Goal: Task Accomplishment & Management: Manage account settings

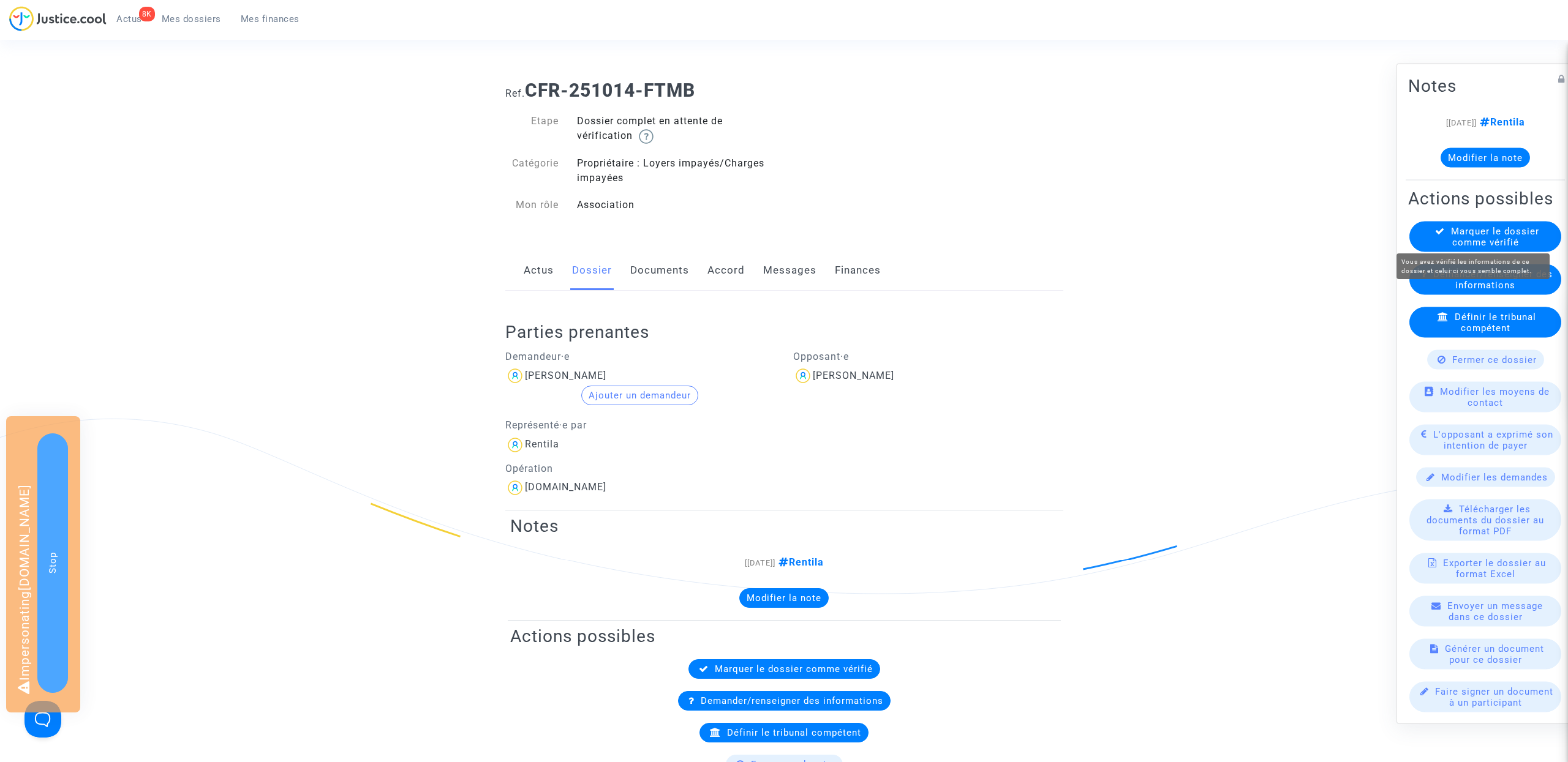
click at [1482, 232] on span "Marquer le dossier comme vérifié" at bounding box center [1495, 236] width 88 height 22
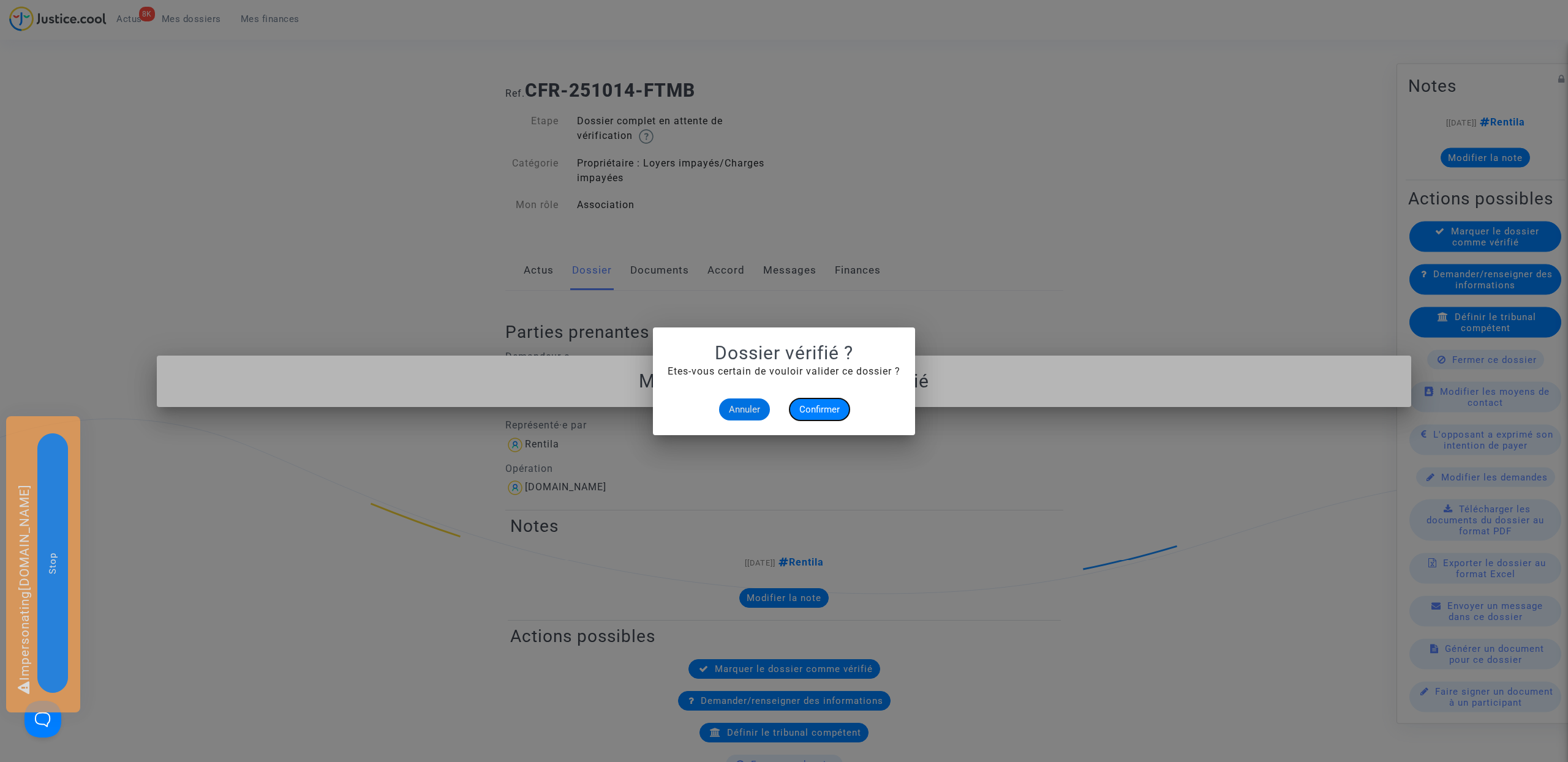
click at [828, 407] on span "Confirmer" at bounding box center [819, 409] width 40 height 11
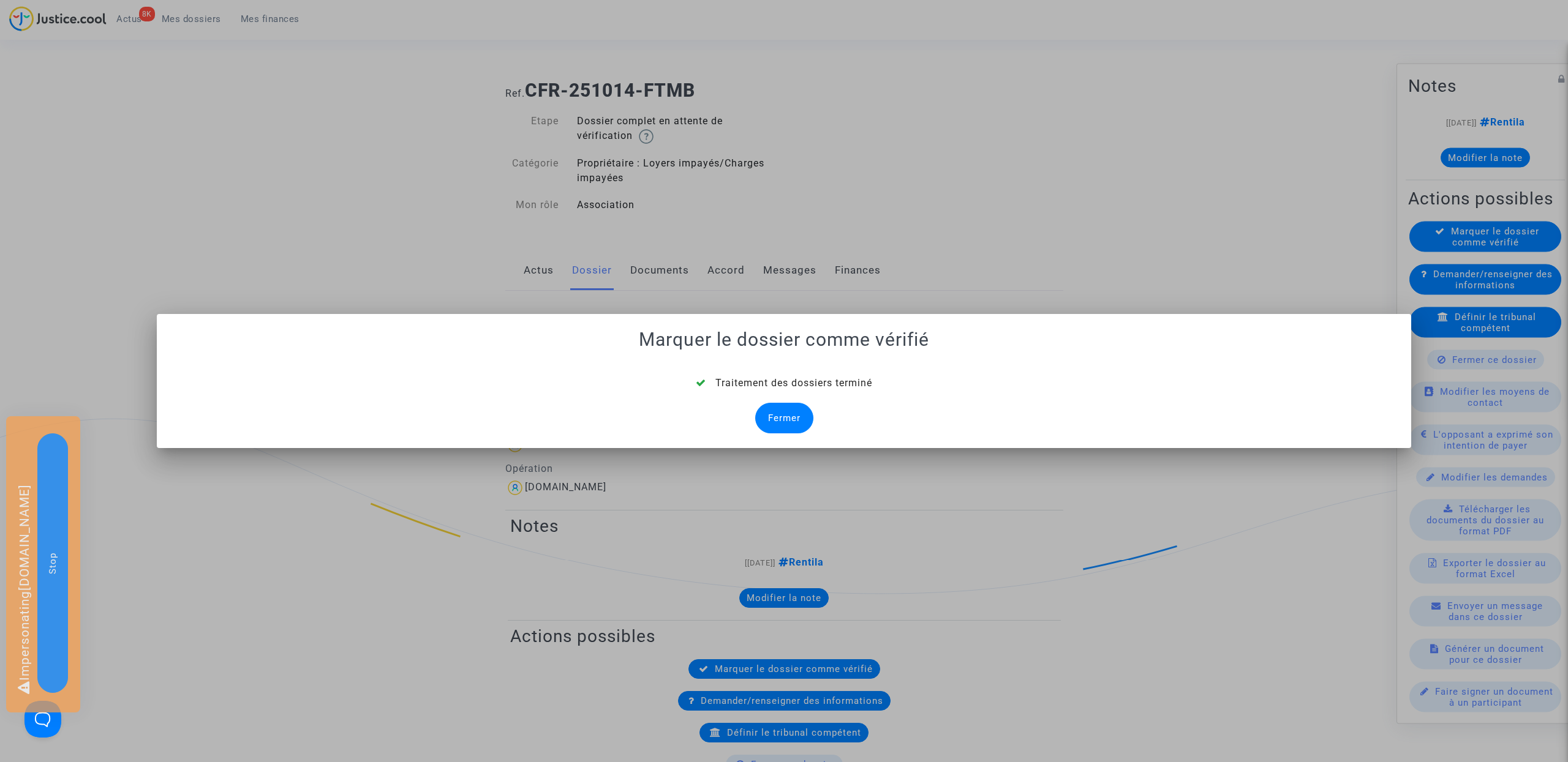
click at [787, 437] on mat-dialog-container "Marquer le dossier comme vérifié Traitement des dossiers terminé Fermer" at bounding box center [783, 380] width 1254 height 134
click at [788, 429] on div "Fermer" at bounding box center [784, 417] width 59 height 30
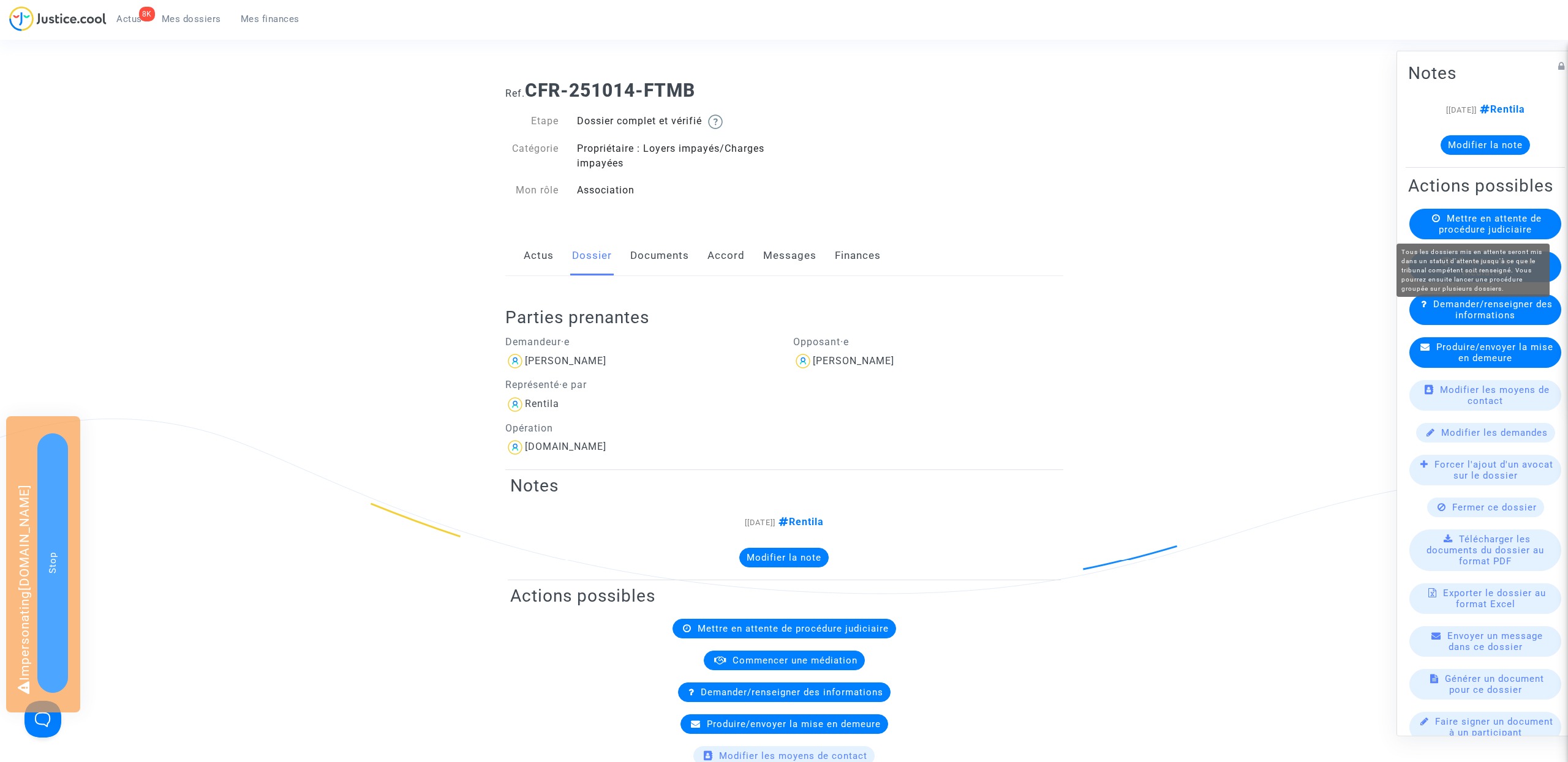
click at [1511, 221] on span "Mettre en attente de procédure judiciaire" at bounding box center [1490, 223] width 103 height 22
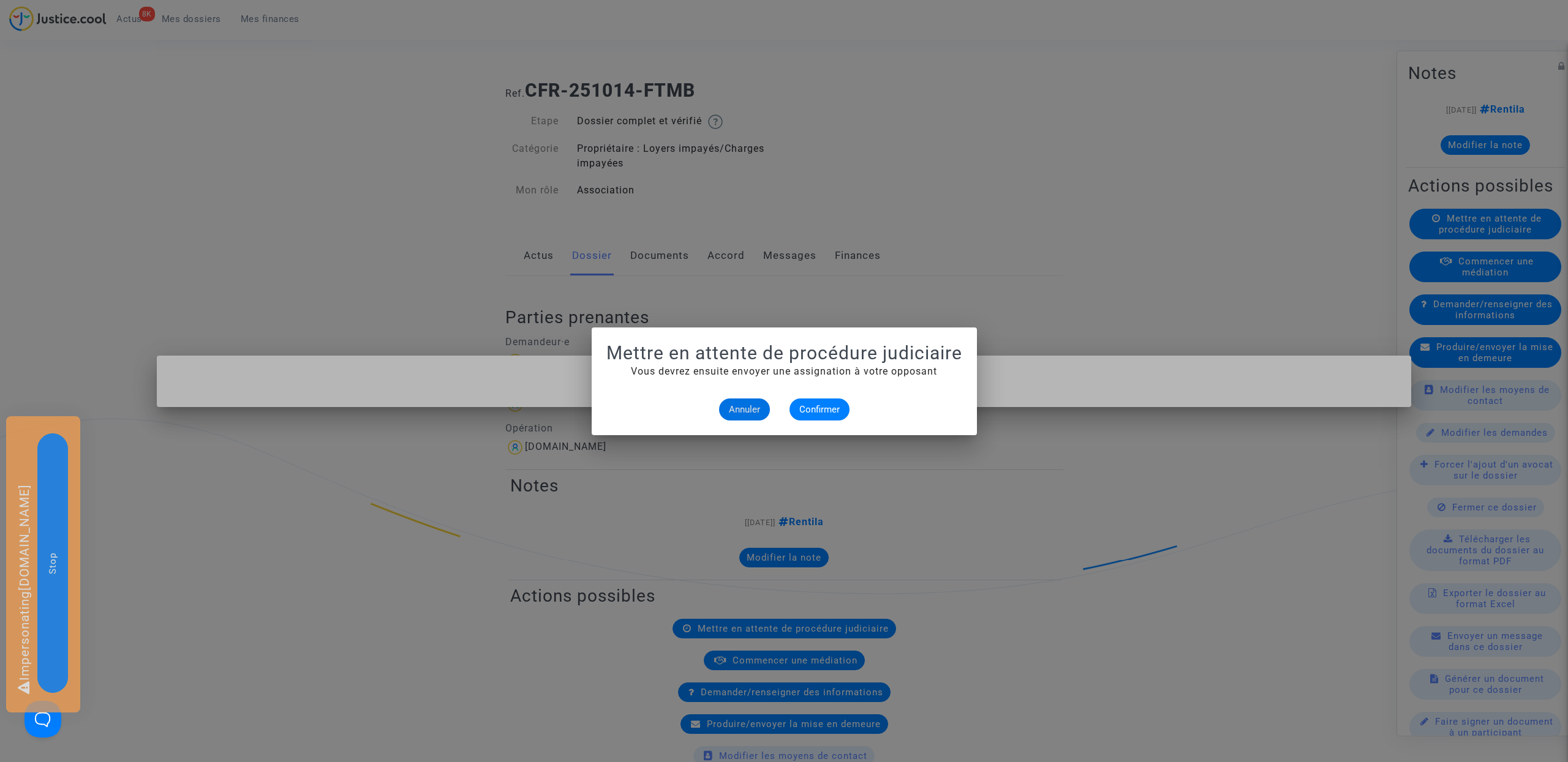
click at [843, 396] on alert-dialogs "Mettre en attente de procédure judiciaire Vous devrez ensuite envoyer une assig…" at bounding box center [784, 381] width 356 height 78
click at [829, 404] on span "Confirmer" at bounding box center [819, 409] width 40 height 11
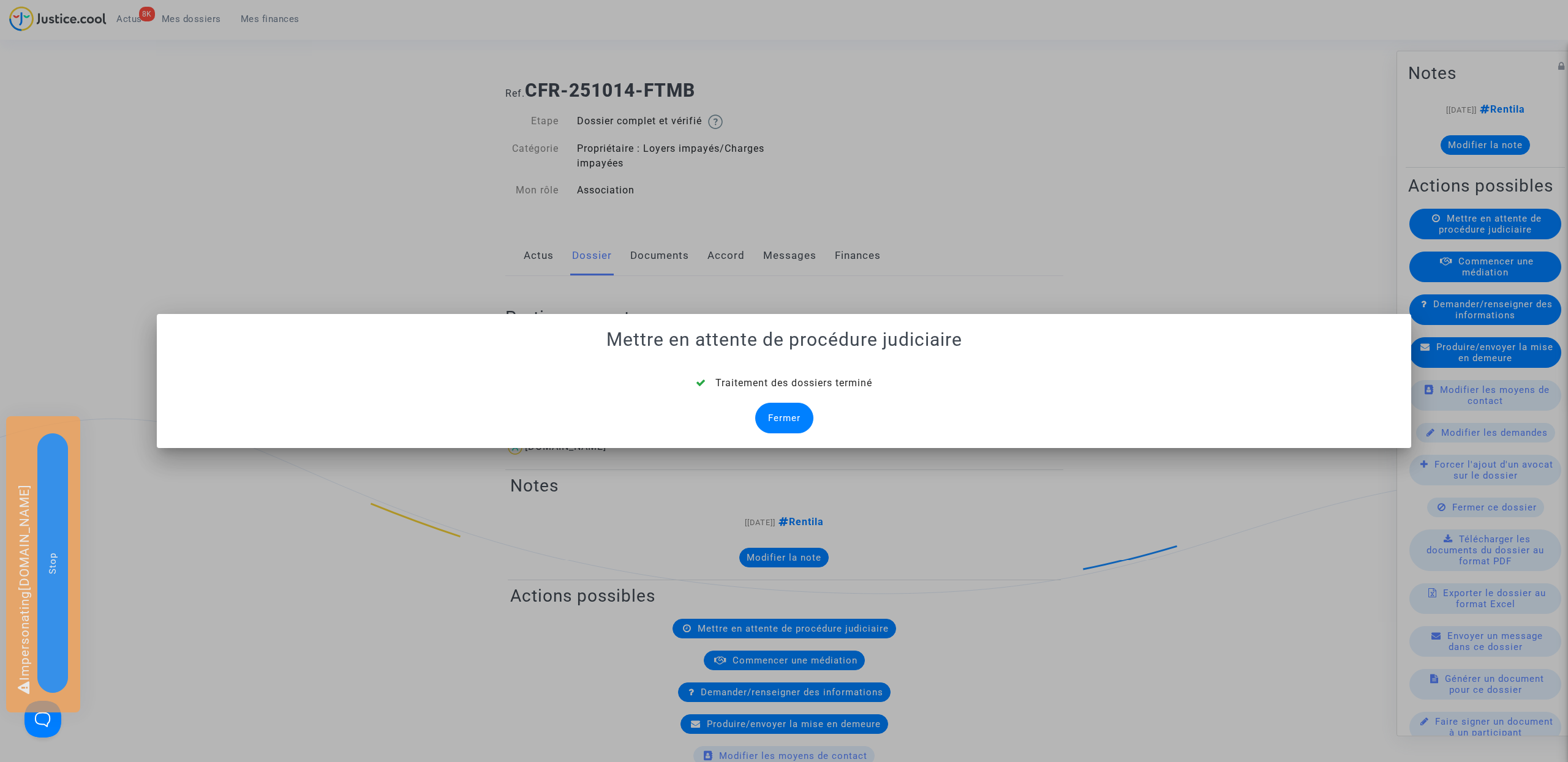
click at [786, 414] on div "Fermer" at bounding box center [784, 417] width 59 height 30
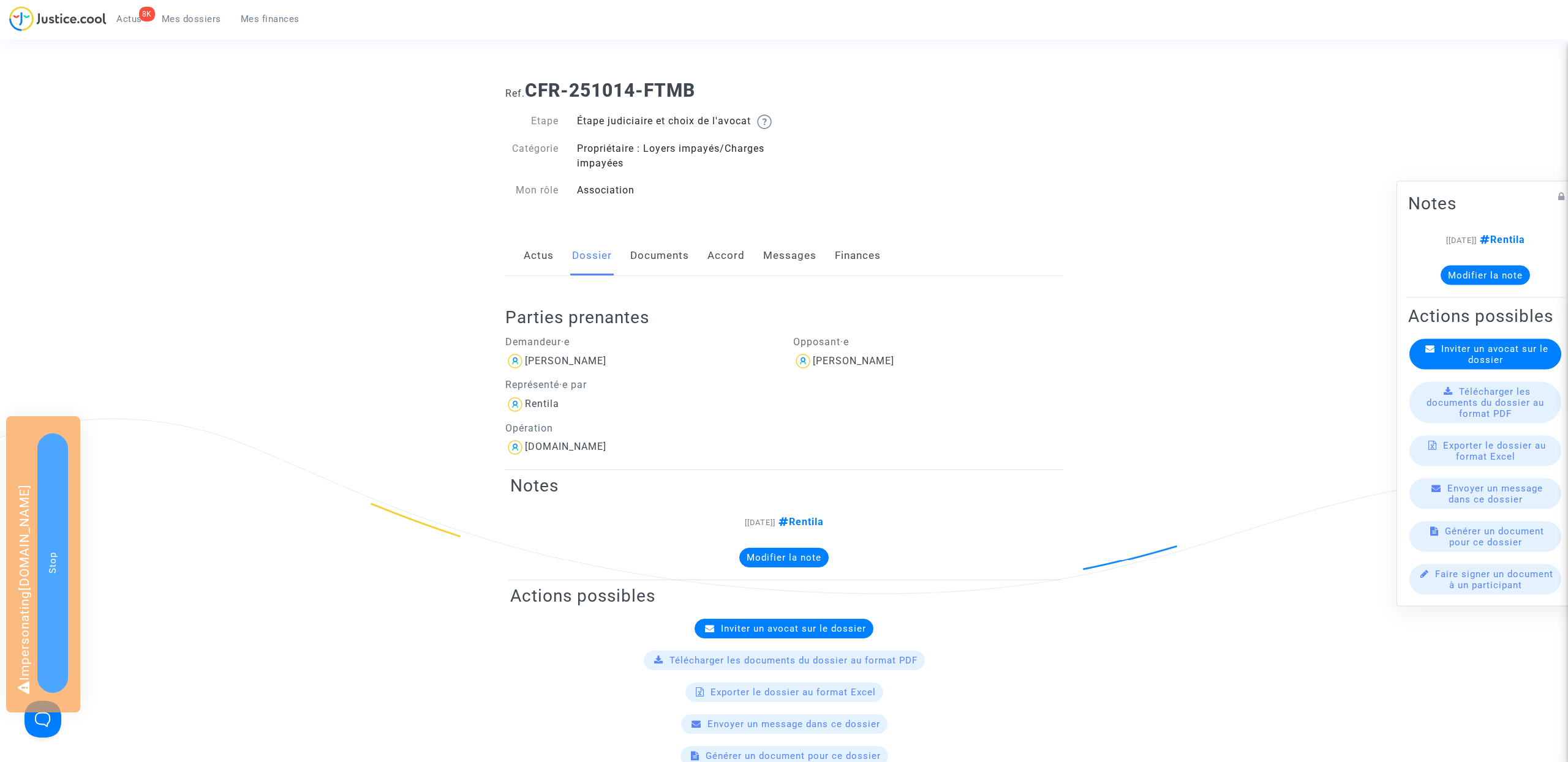
click at [1440, 342] on div "Inviter un avocat sur le dossier" at bounding box center [1485, 353] width 152 height 30
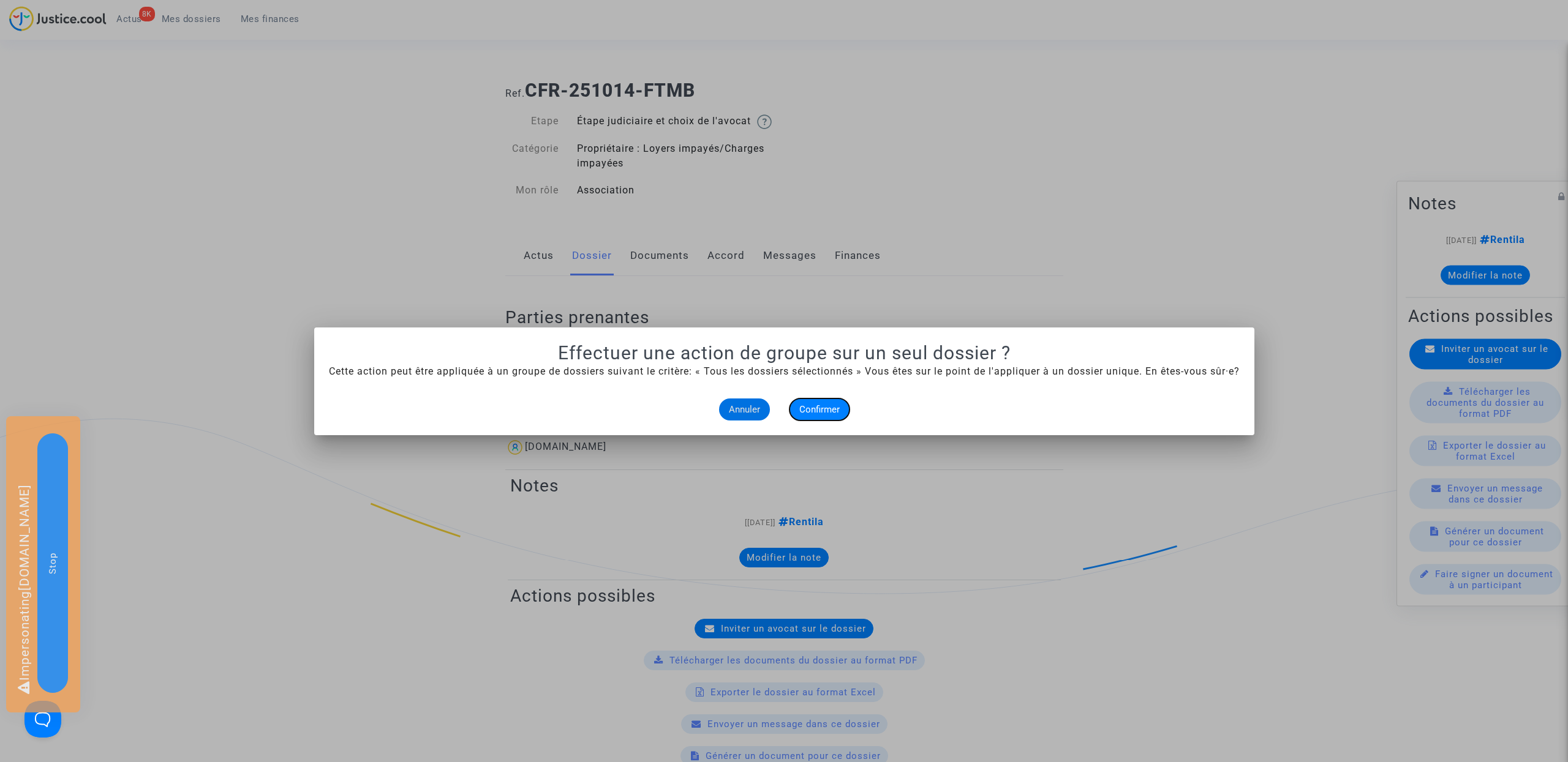
click at [845, 415] on button "Confirmer" at bounding box center [819, 409] width 60 height 22
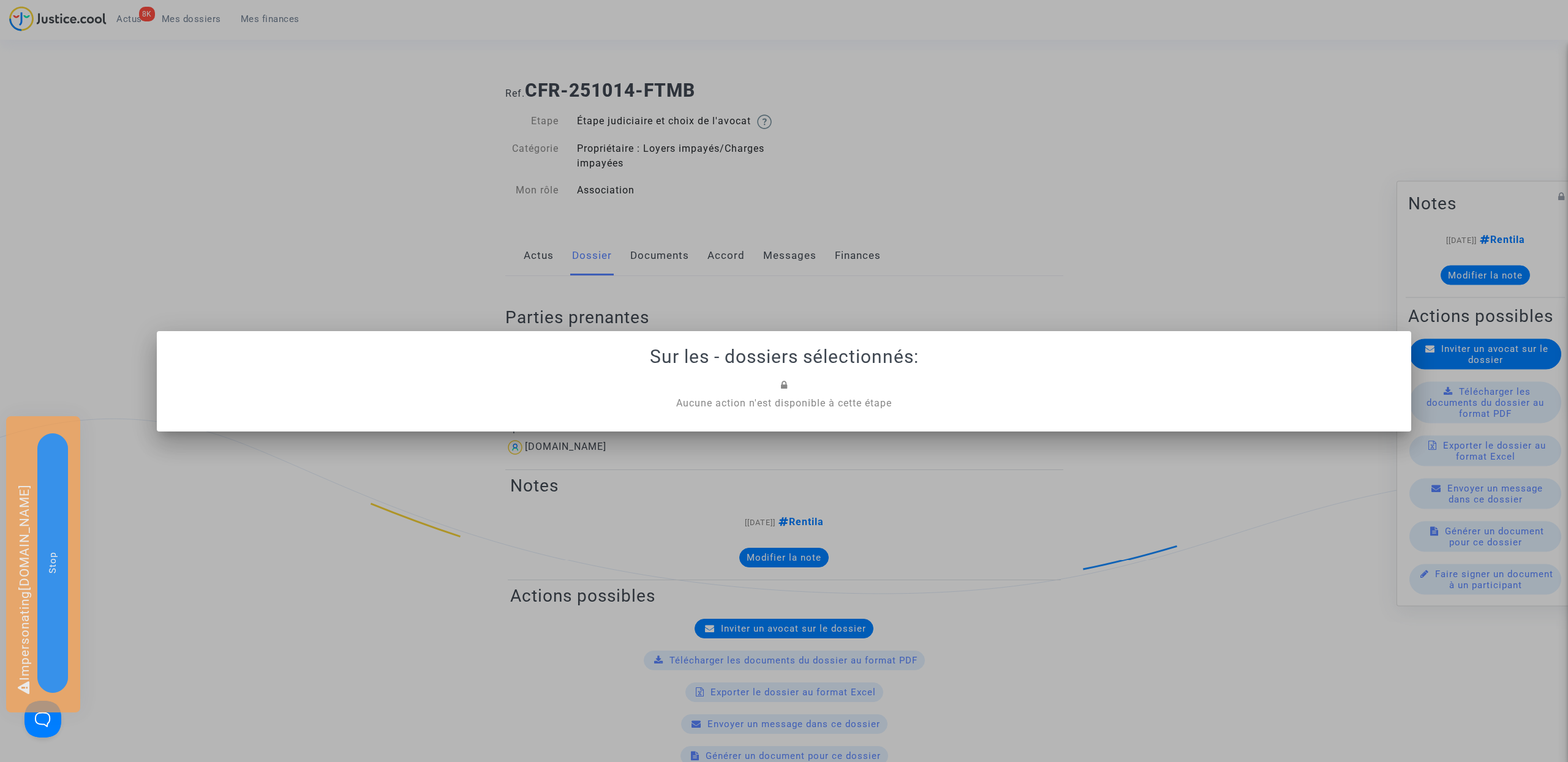
click at [750, 288] on div at bounding box center [784, 381] width 1568 height 762
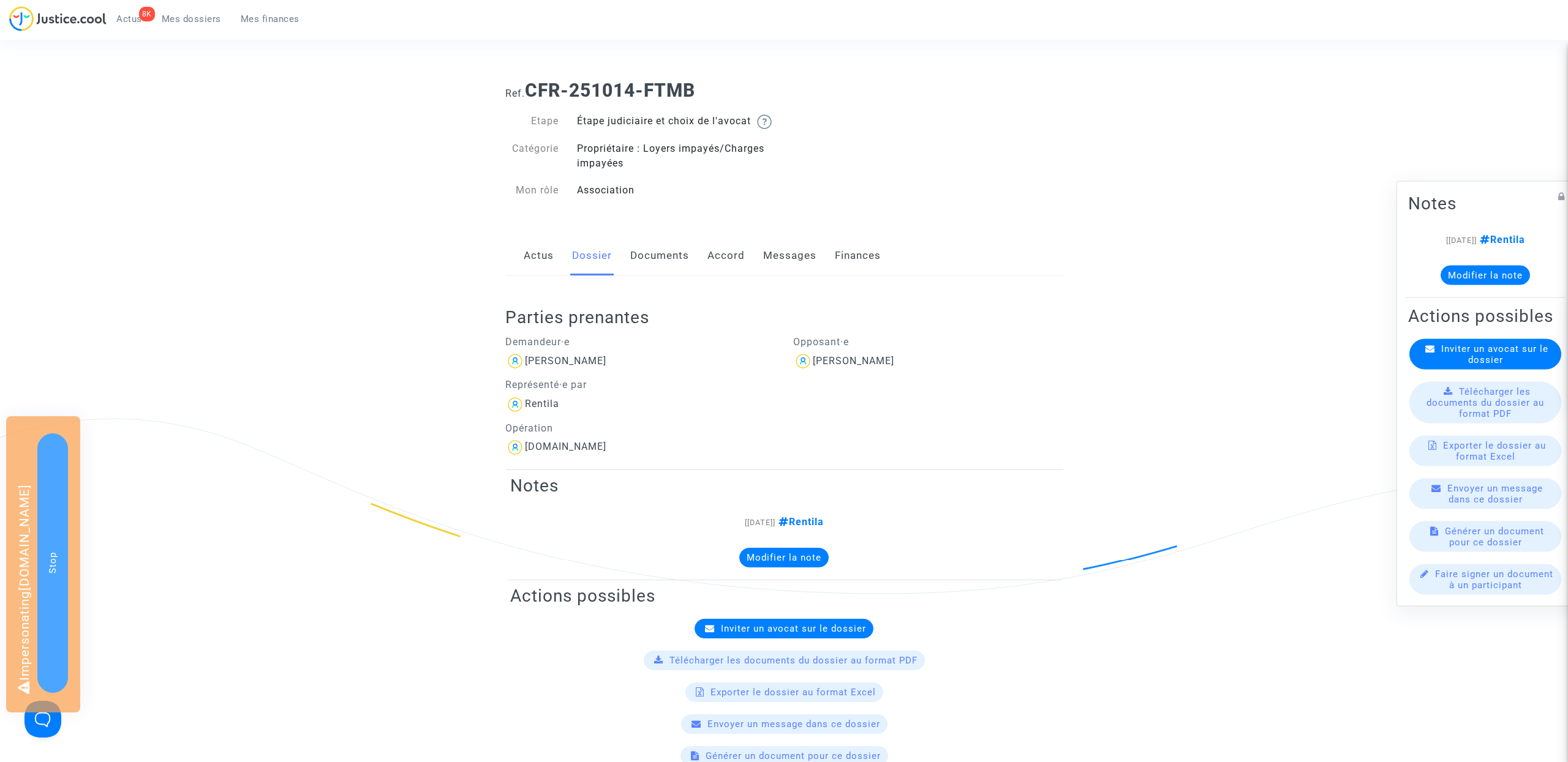
click at [193, 10] on link "Mes dossiers" at bounding box center [191, 19] width 79 height 19
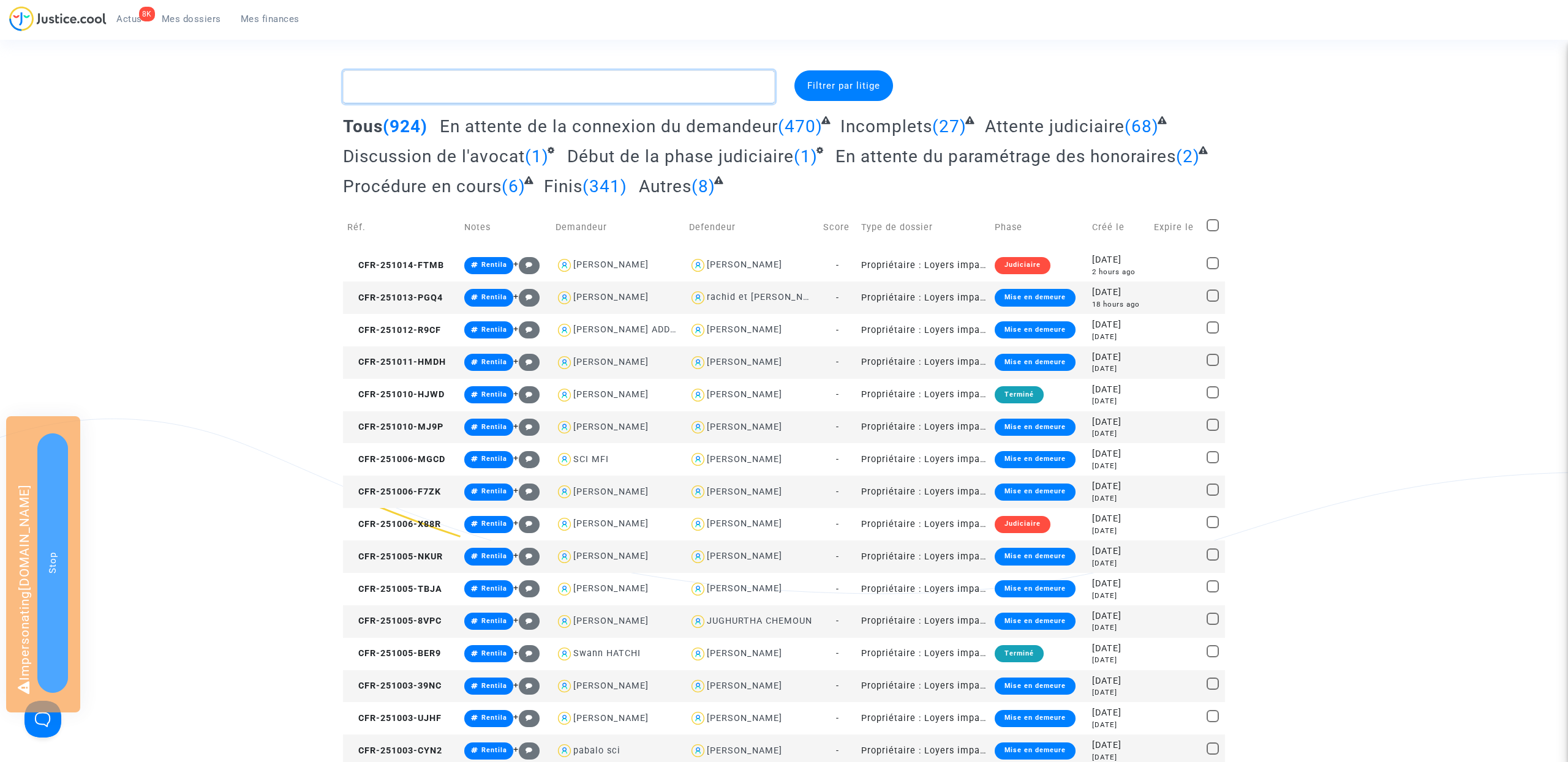
click at [581, 84] on textarea at bounding box center [559, 87] width 432 height 33
click at [673, 170] on div "Tous (924) En attente de la connexion du demandeur (470) Incomplets (27) Attent…" at bounding box center [784, 160] width 882 height 90
click at [673, 159] on span "Début de la phase judiciaire" at bounding box center [680, 156] width 227 height 21
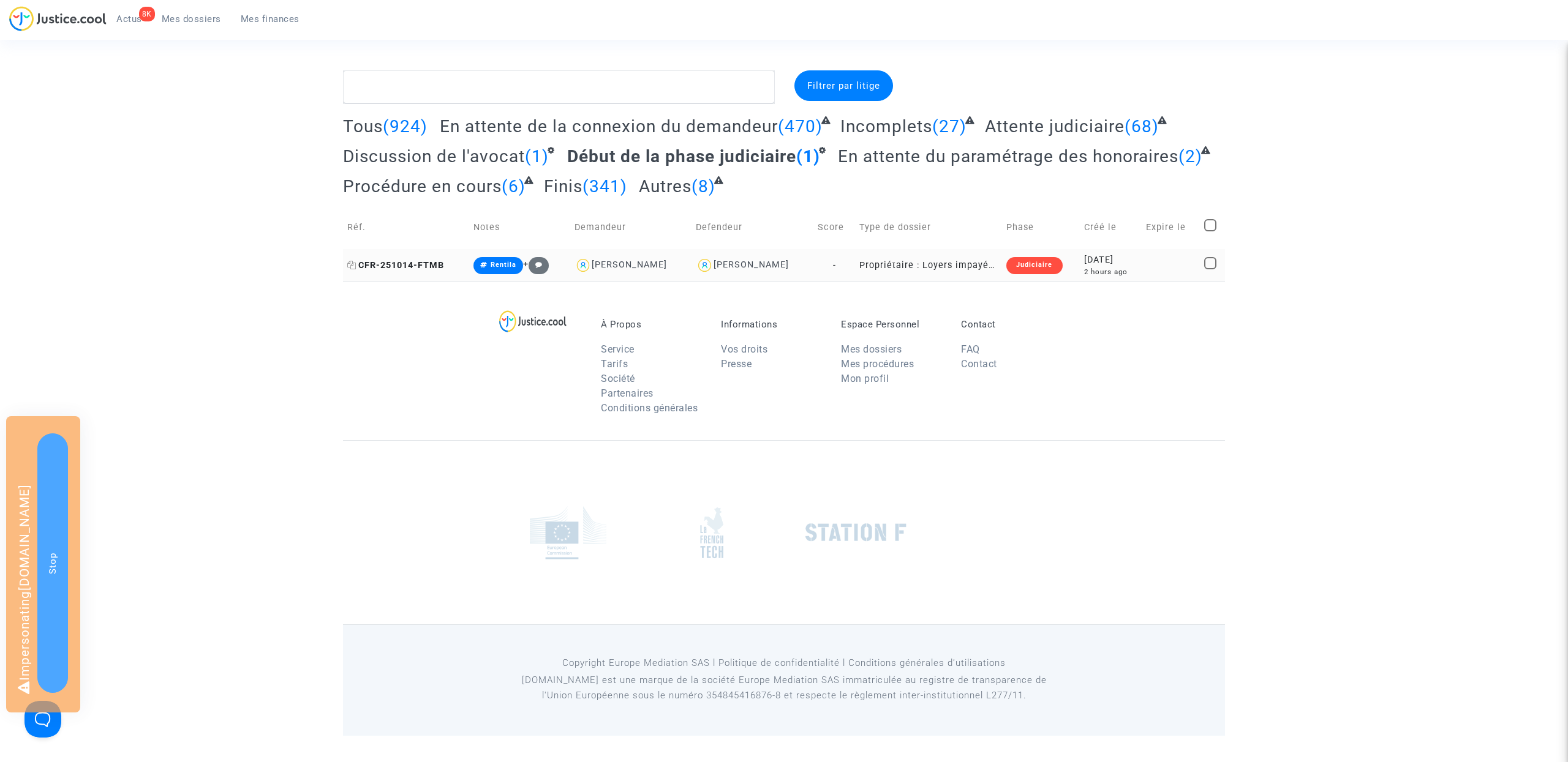
click at [434, 266] on span "CFR-251014-FTMB" at bounding box center [395, 265] width 97 height 11
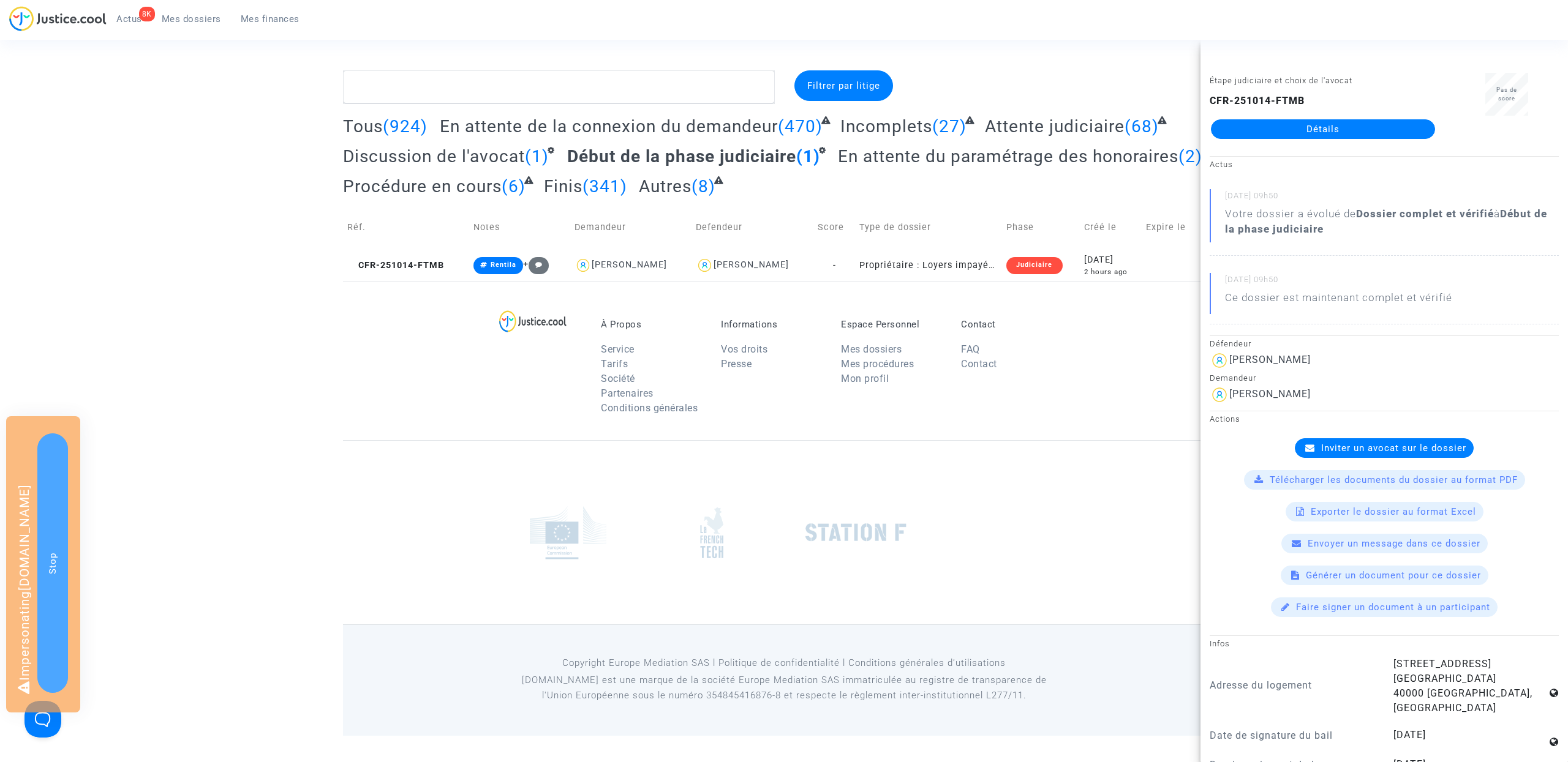
click at [1373, 449] on span "Inviter un avocat sur le dossier" at bounding box center [1393, 447] width 145 height 11
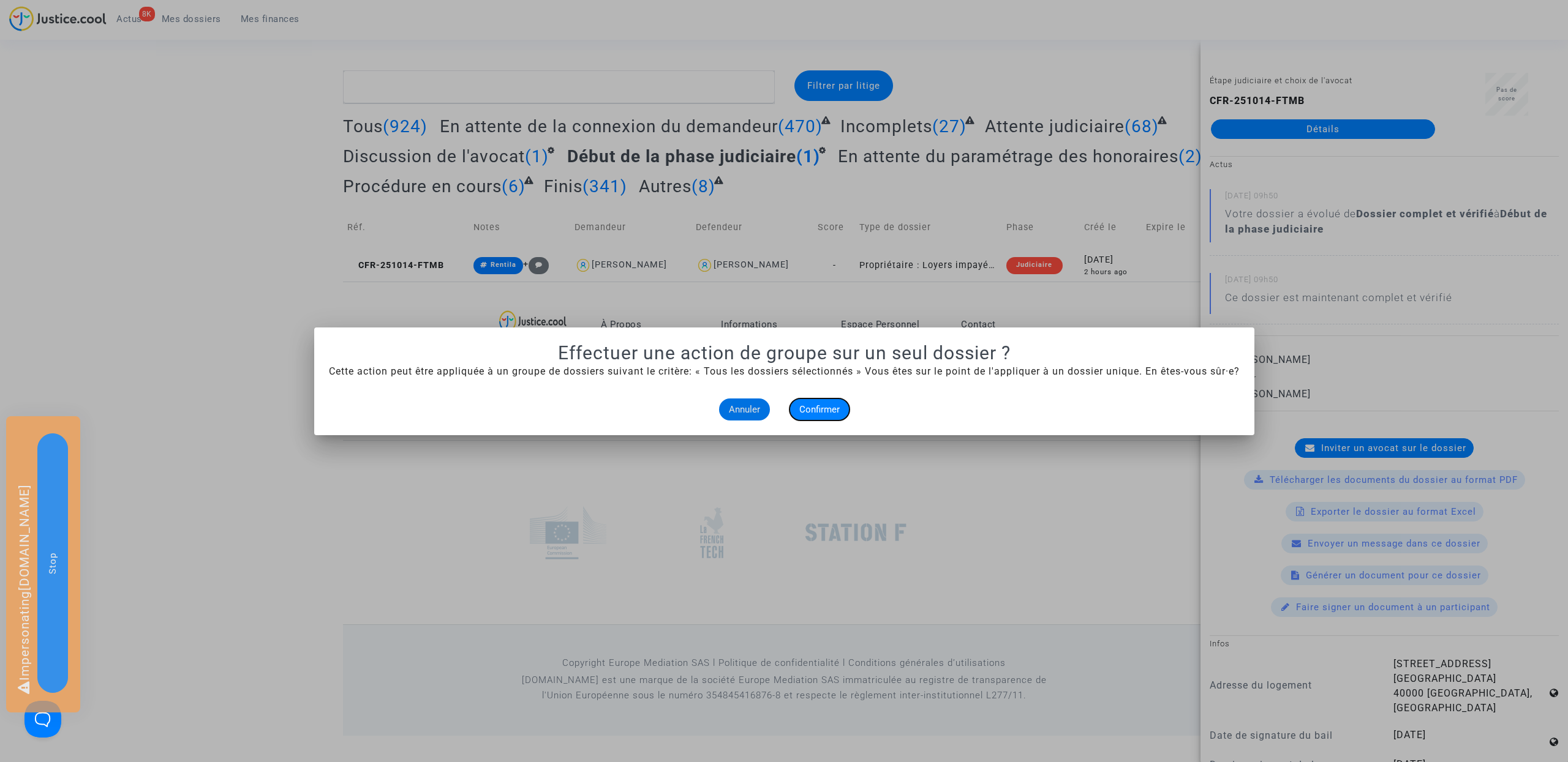
click at [829, 412] on span "Confirmer" at bounding box center [819, 409] width 40 height 11
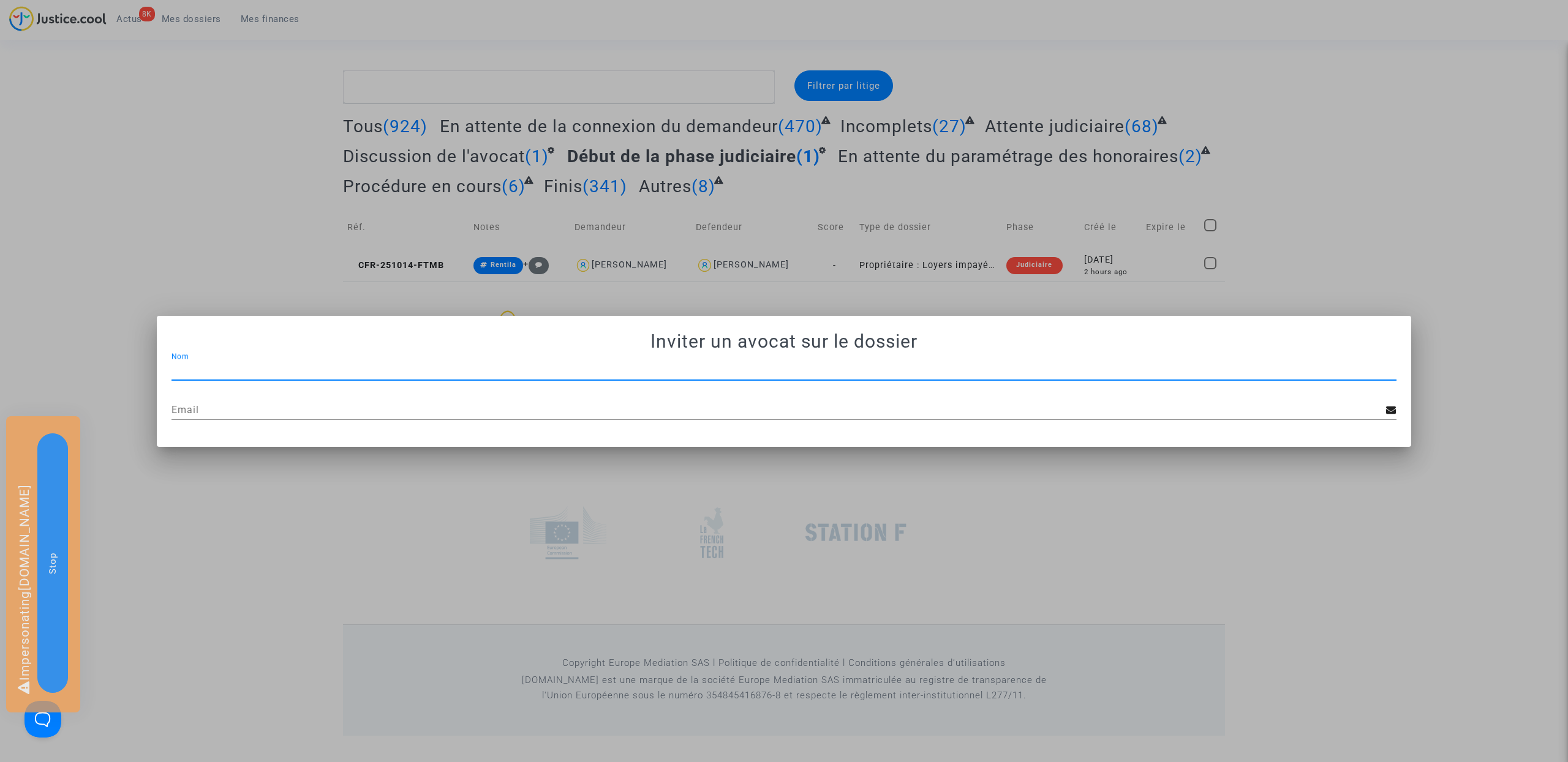
paste input "JP - MDT Avocats"
type input "JP - MDT Avocats"
click at [640, 400] on div "Email" at bounding box center [778, 406] width 1214 height 27
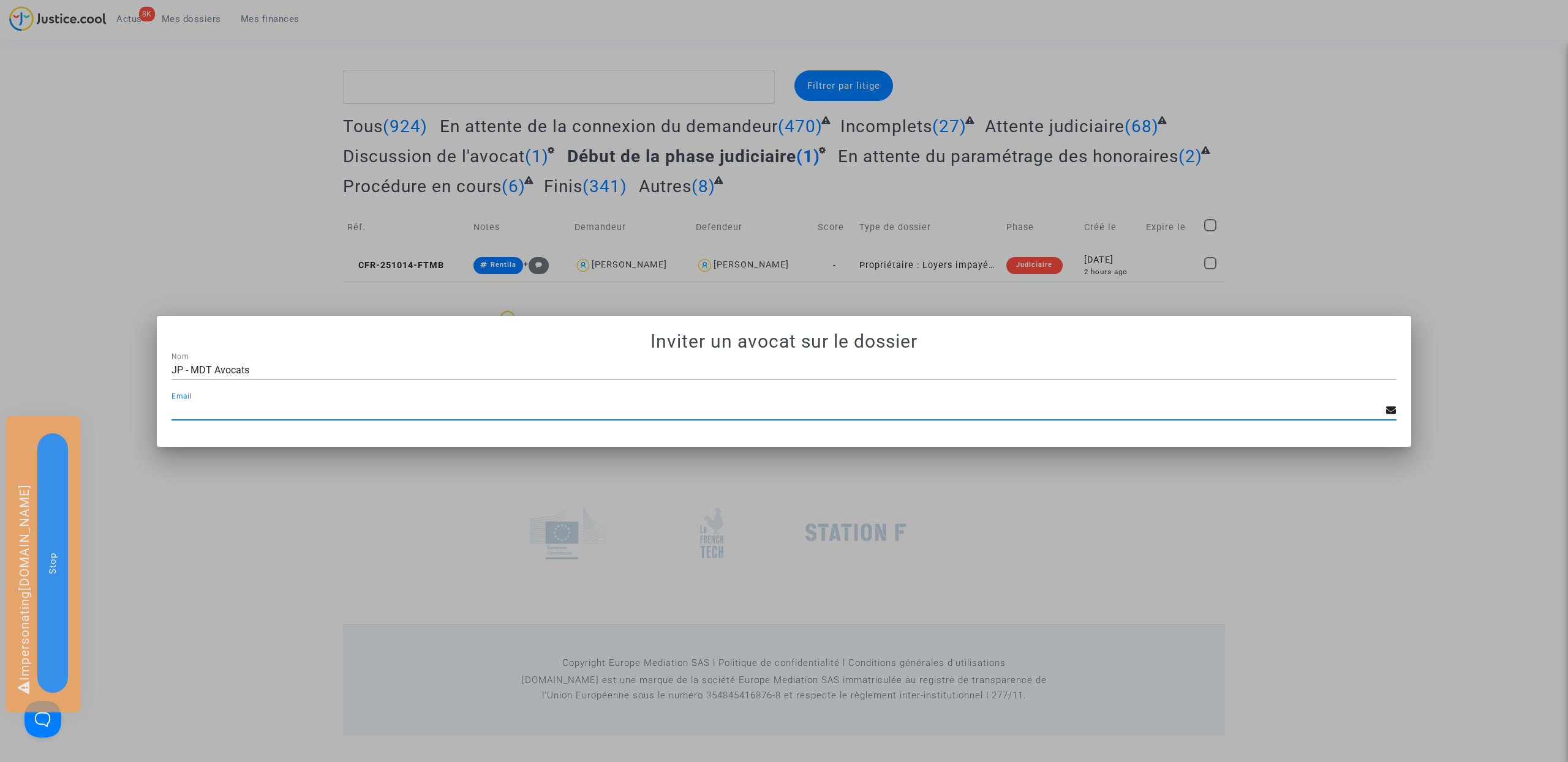
paste input "[EMAIL_ADDRESS][DOMAIN_NAME]"
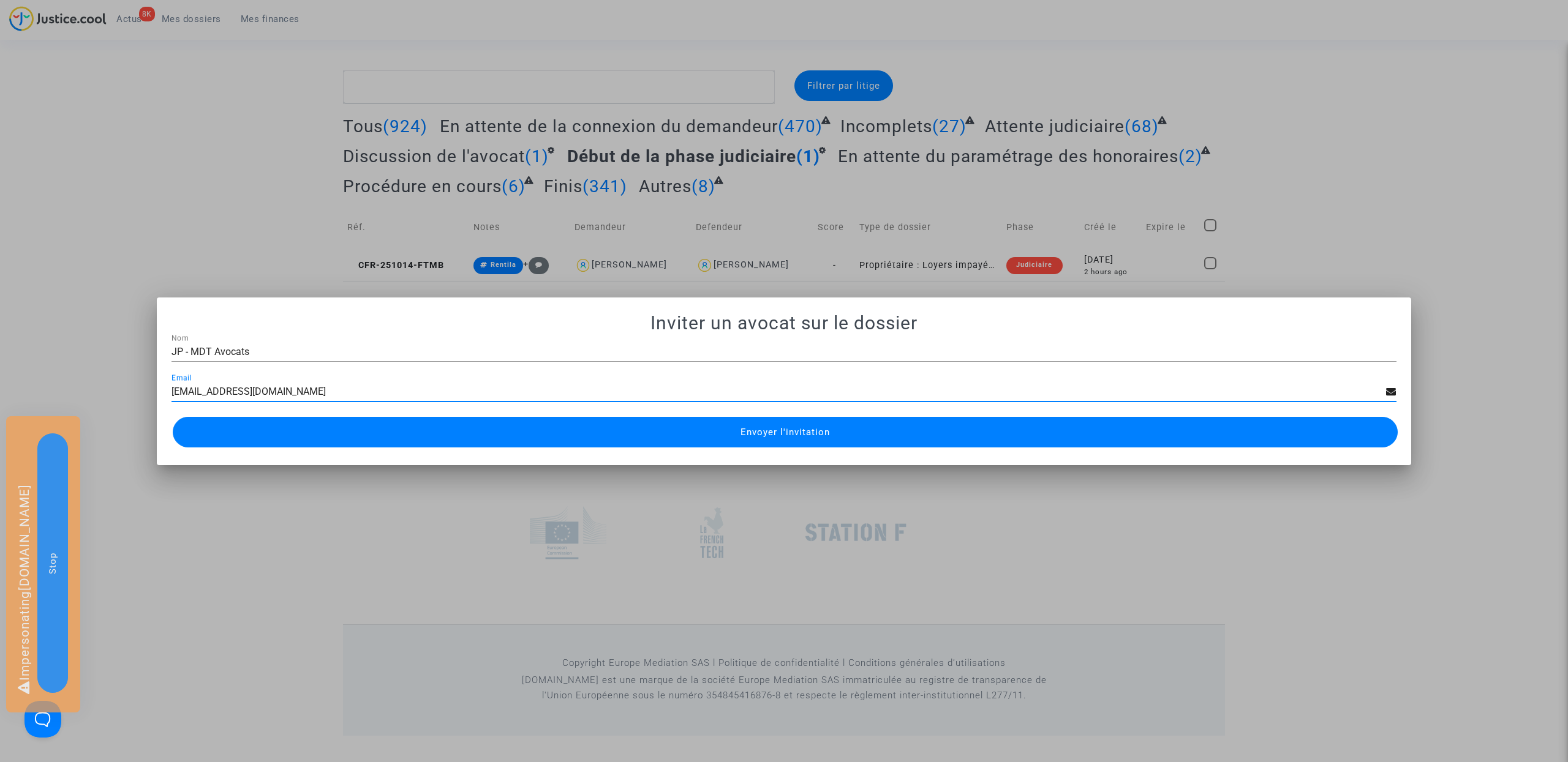
type input "[EMAIL_ADDRESS][DOMAIN_NAME]"
click at [814, 437] on span "Envoyer l'invitation" at bounding box center [784, 432] width 89 height 11
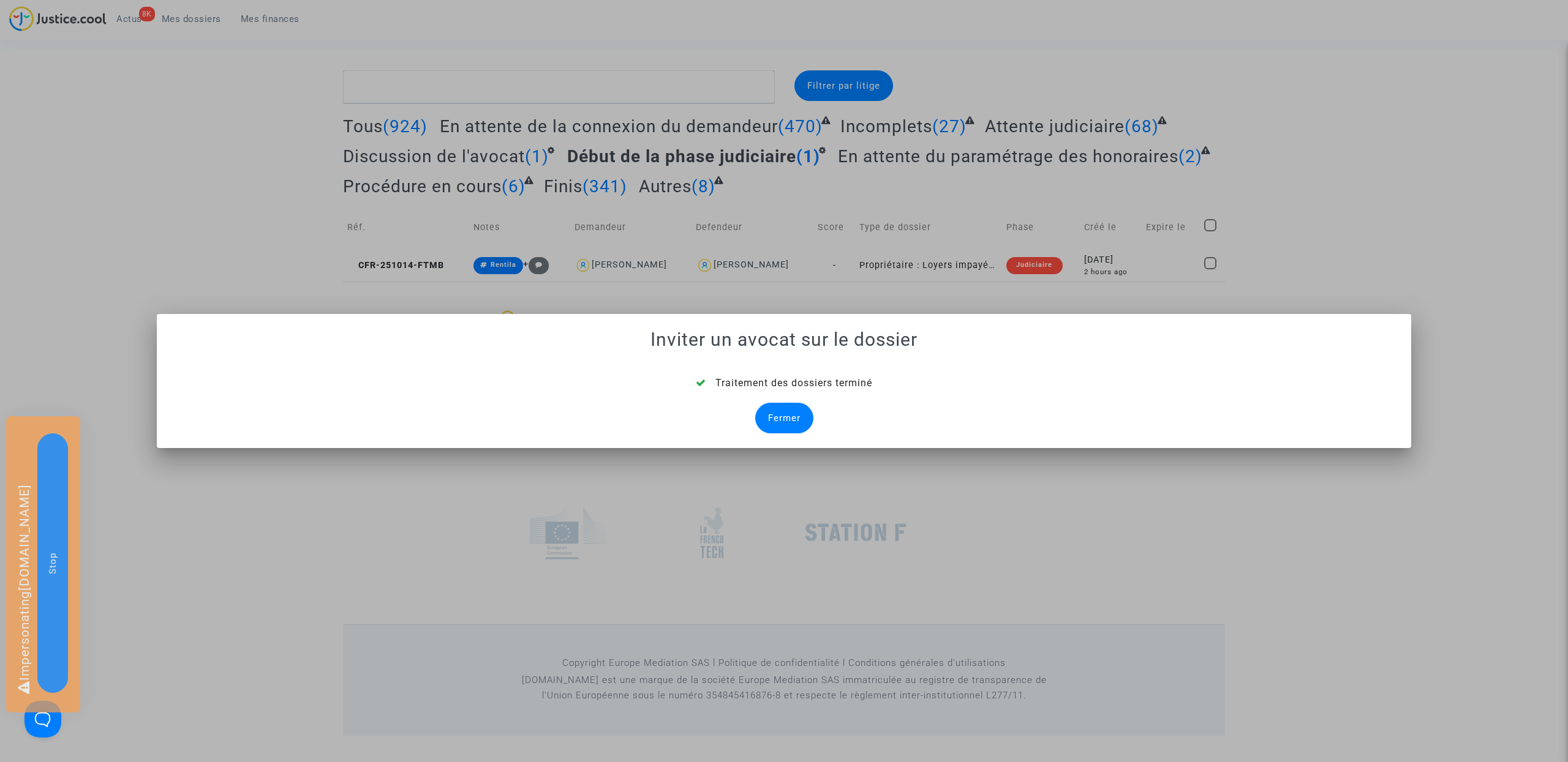
click at [796, 418] on div "Fermer" at bounding box center [784, 417] width 59 height 30
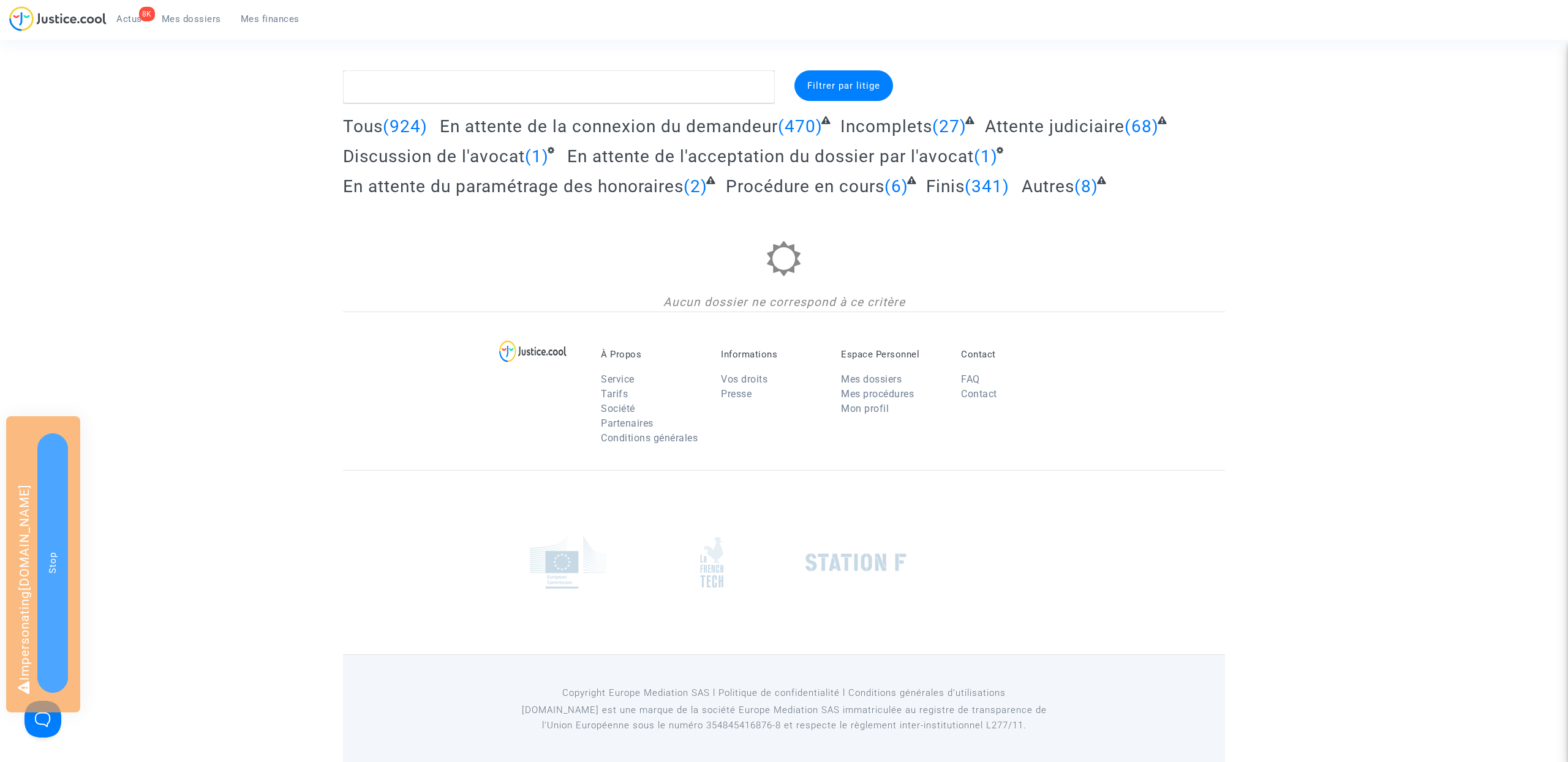
click at [447, 161] on span "Discussion de l'avocat" at bounding box center [434, 156] width 182 height 21
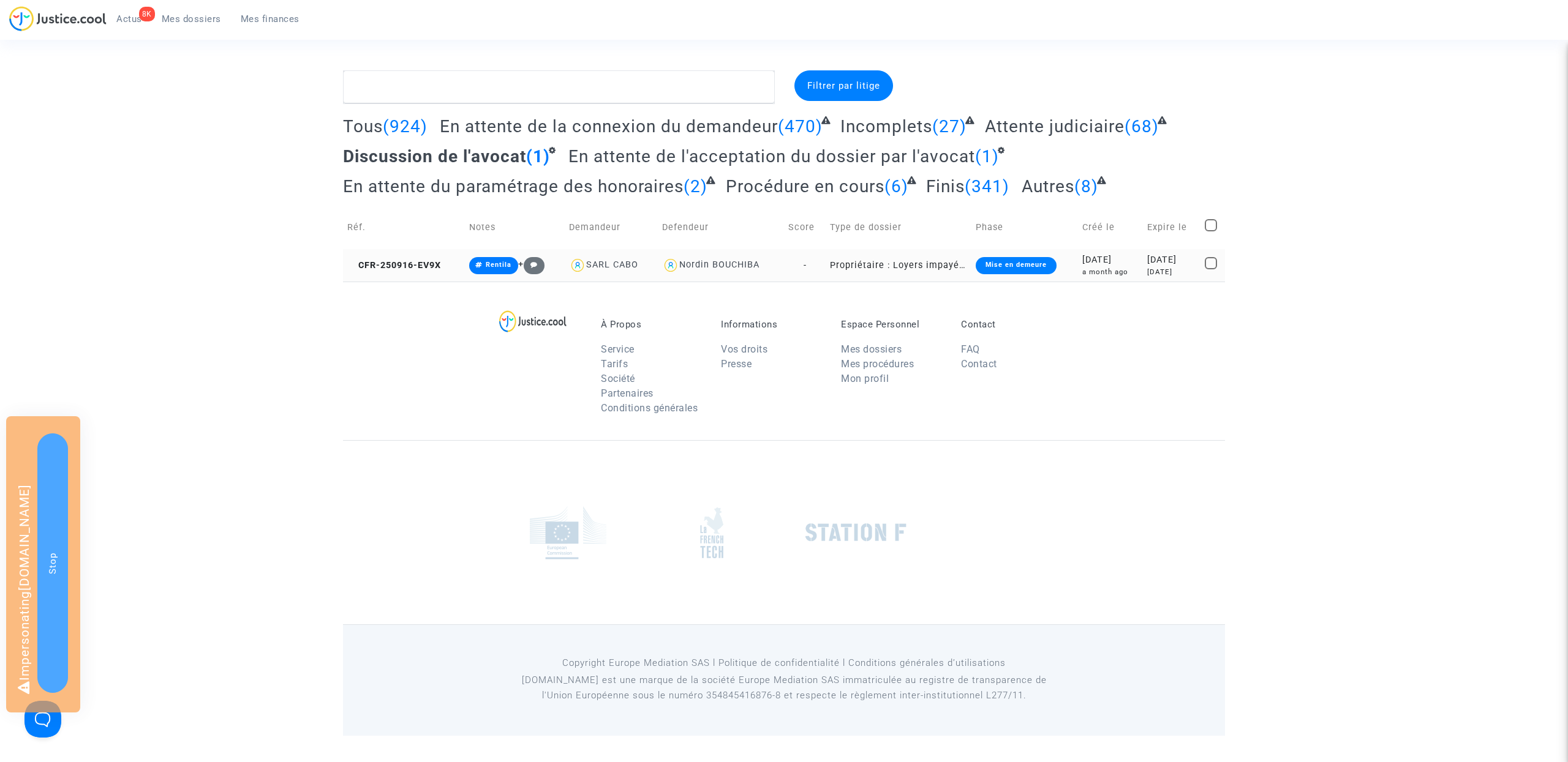
click at [447, 260] on td "CFR-250916-EV9X" at bounding box center [404, 265] width 122 height 32
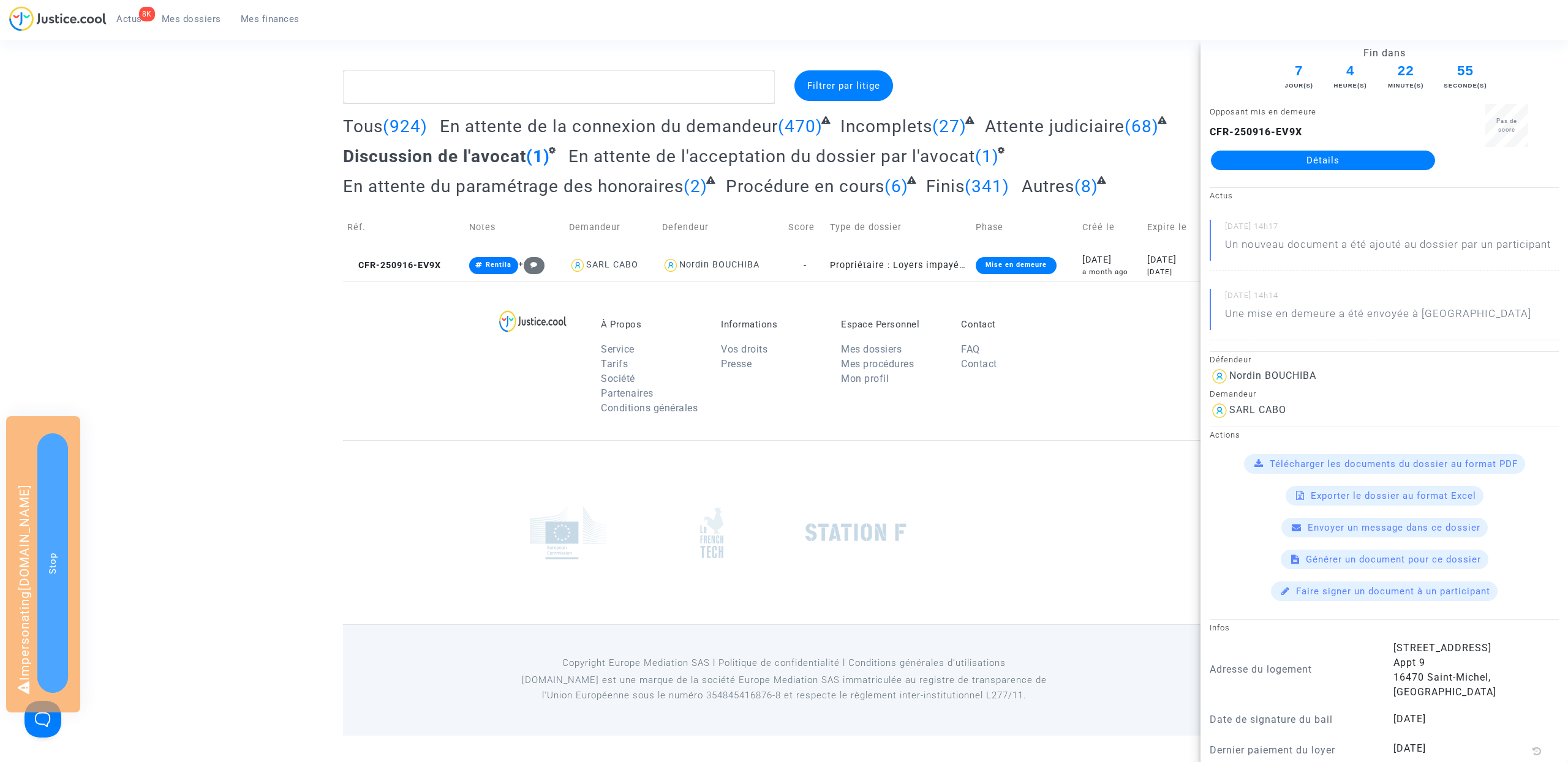
click at [398, 335] on div "À Propos Service Tarifs Société Partenaires Conditions générales Informations V…" at bounding box center [784, 360] width 882 height 158
